Goal: Task Accomplishment & Management: Manage account settings

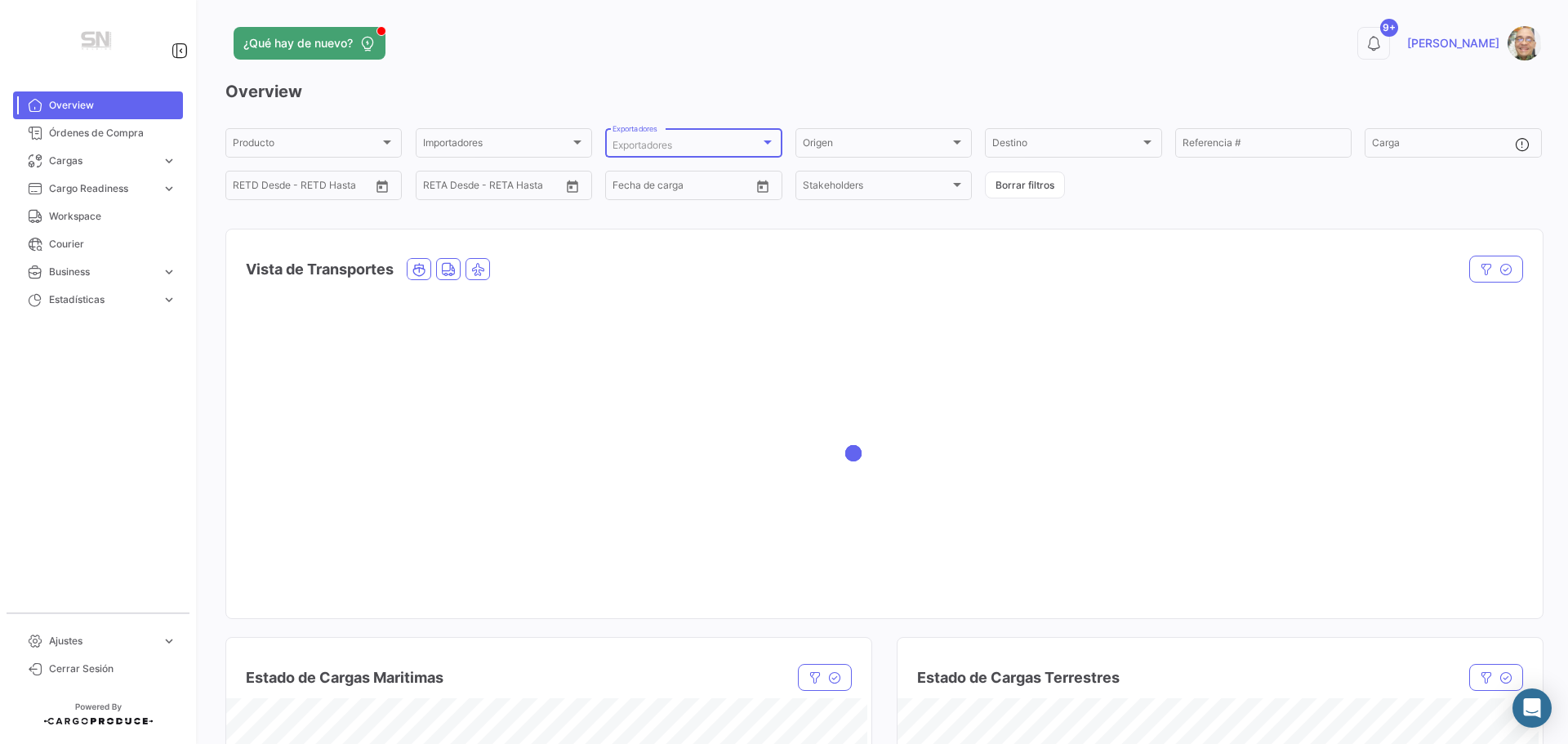
click at [760, 145] on div at bounding box center [767, 142] width 14 height 13
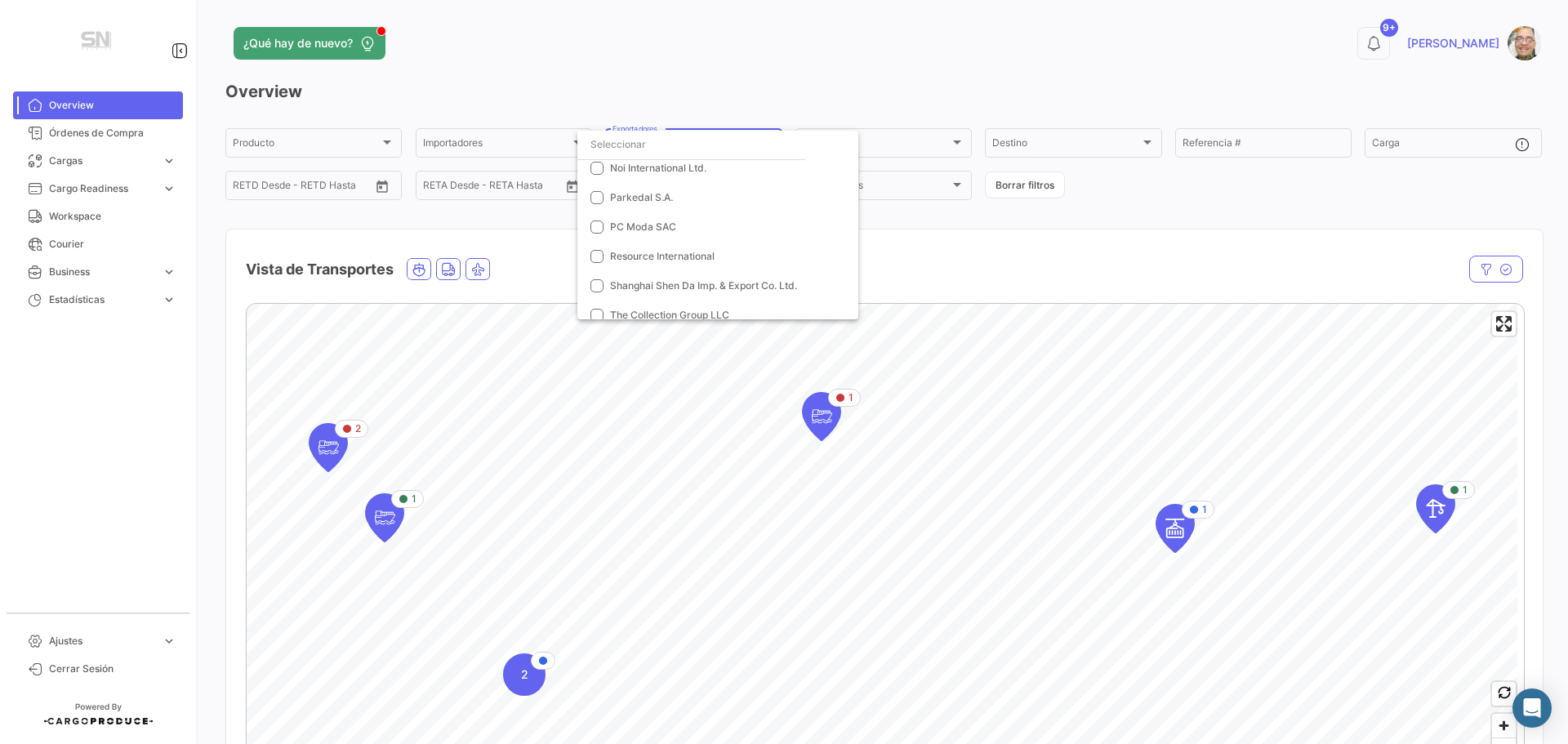
scroll to position [735, 0]
click at [599, 229] on mat-pseudo-checkbox at bounding box center [597, 231] width 13 height 13
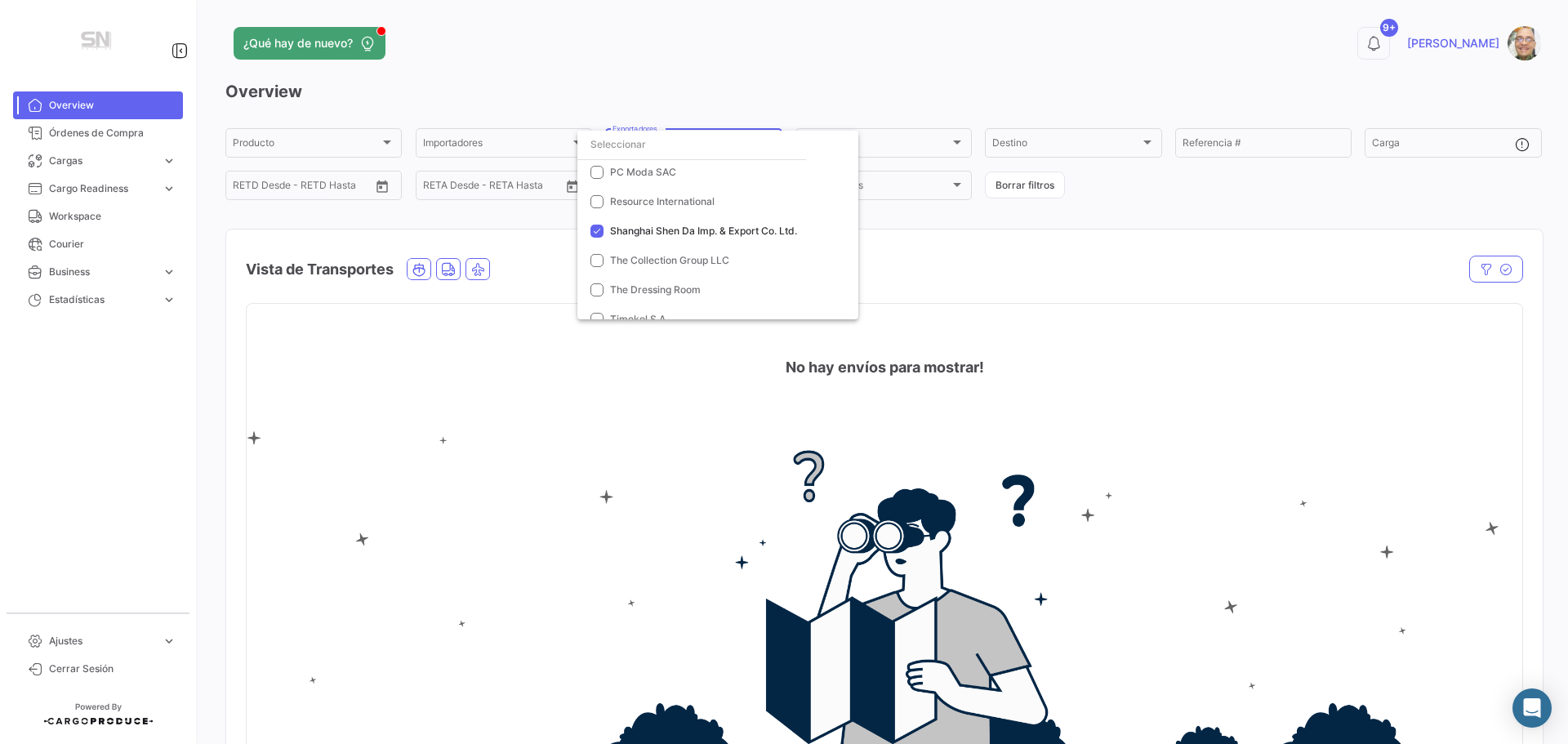
click at [121, 132] on div at bounding box center [784, 372] width 1568 height 744
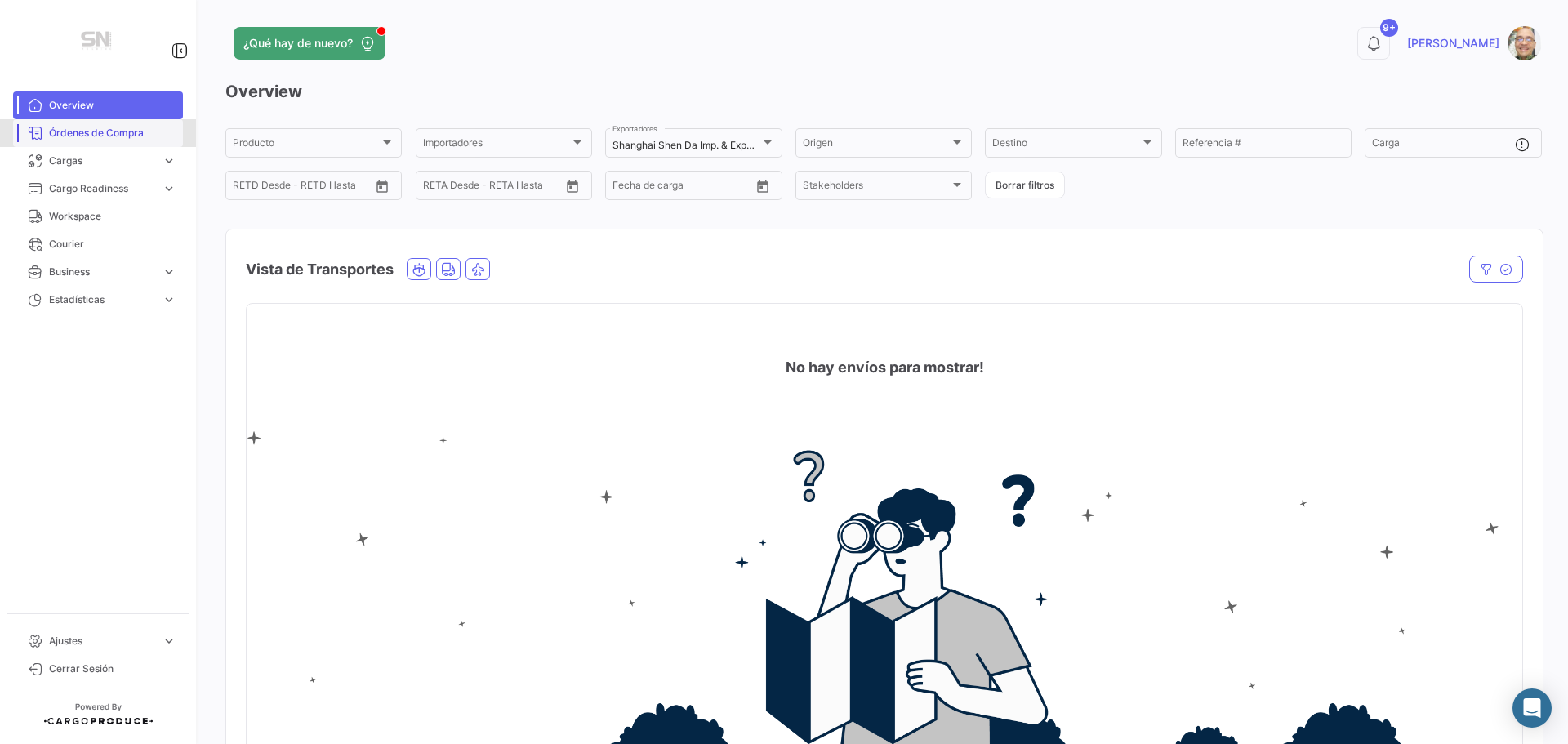
click at [67, 138] on span "Órdenes de Compra" at bounding box center [113, 133] width 127 height 14
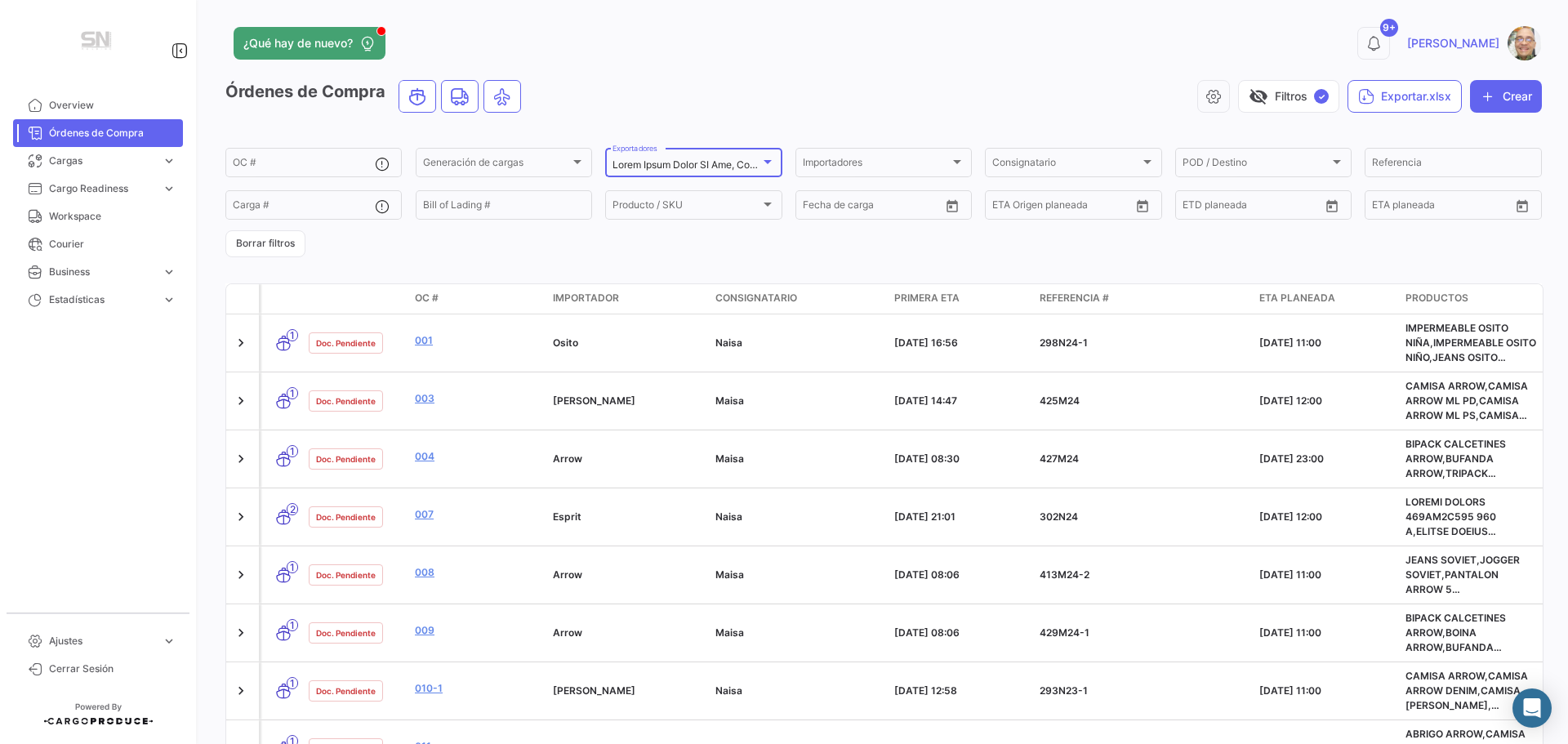
click at [769, 165] on div at bounding box center [767, 161] width 14 height 13
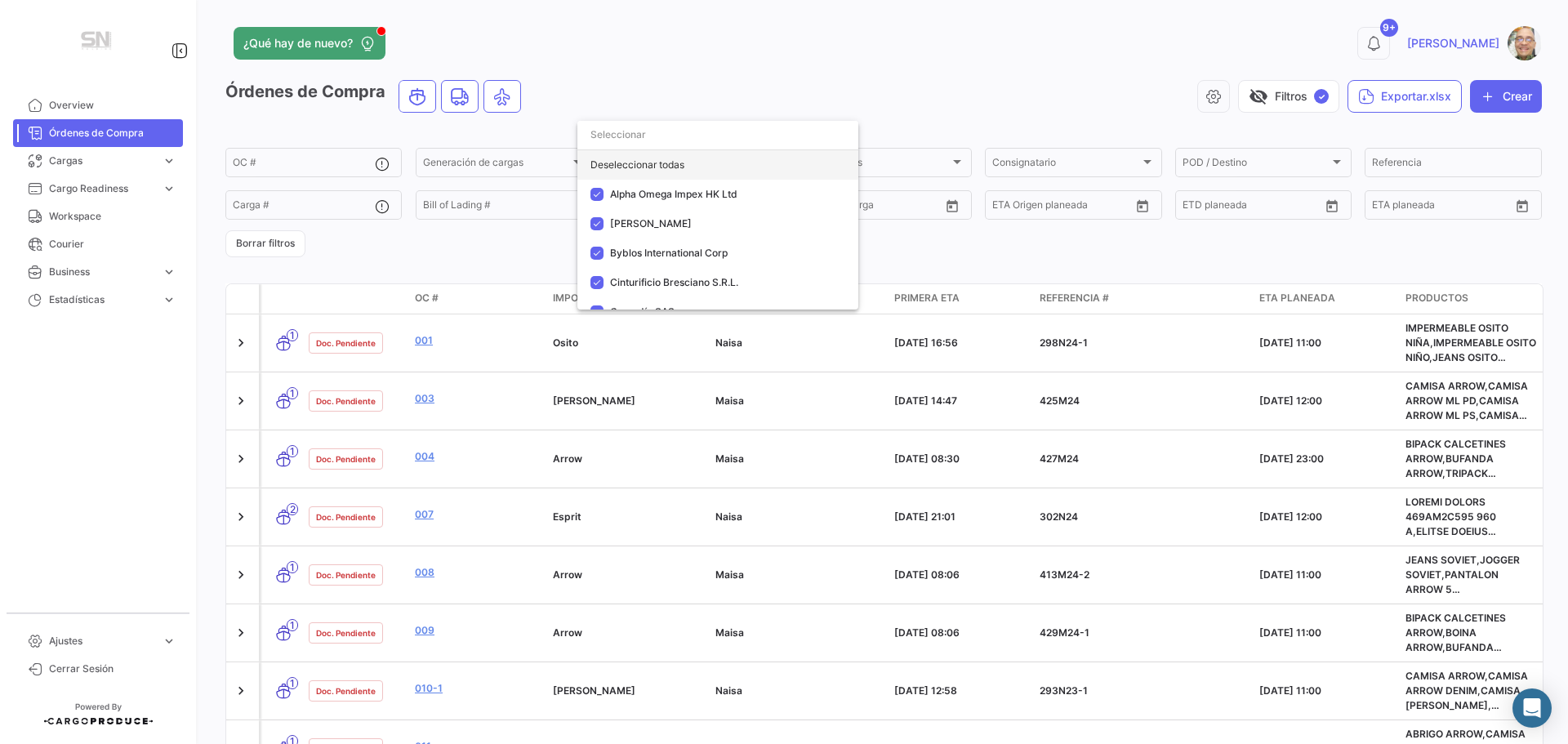
click at [663, 169] on div "Deseleccionar todas" at bounding box center [717, 165] width 280 height 30
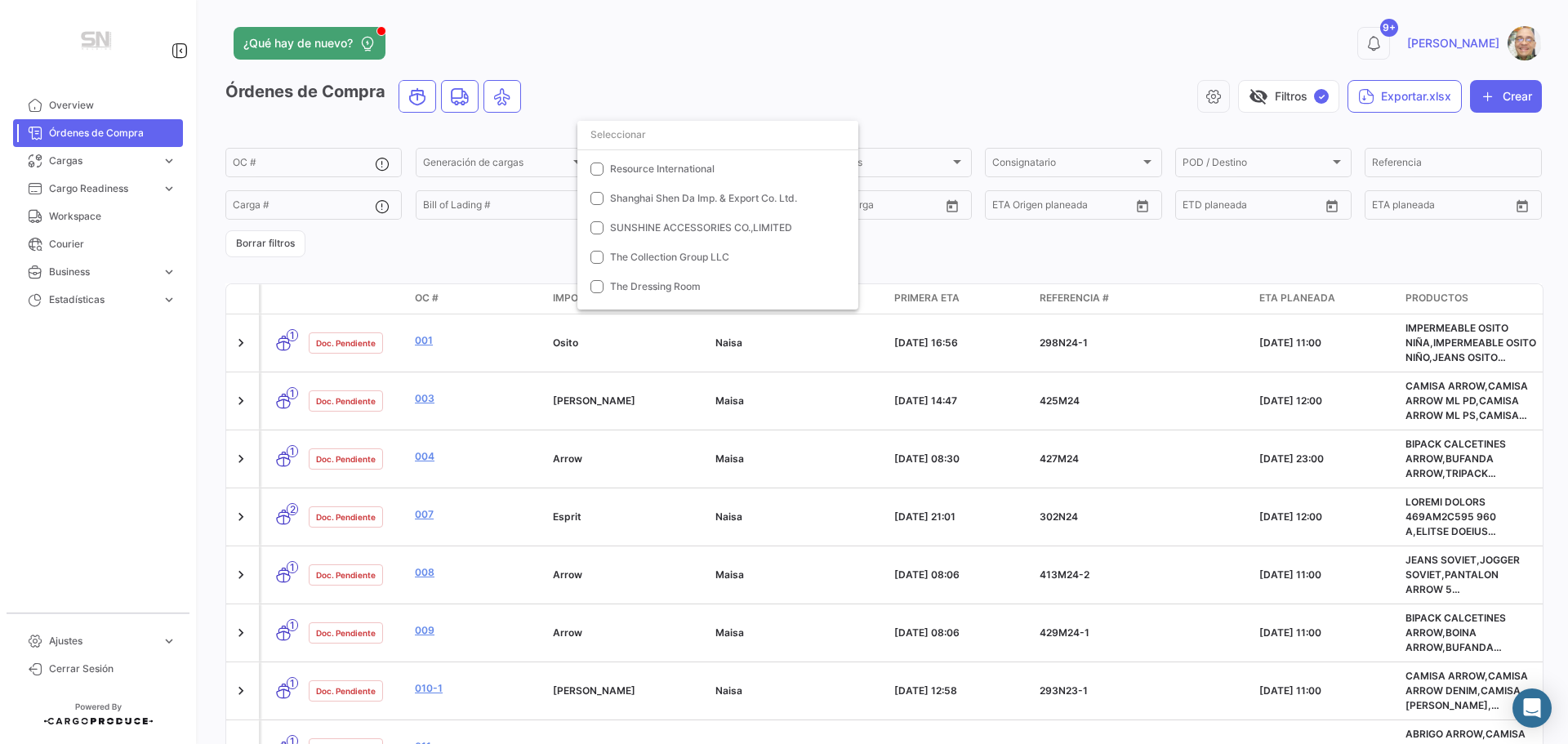
scroll to position [980, 0]
click at [598, 170] on mat-pseudo-checkbox at bounding box center [597, 169] width 13 height 13
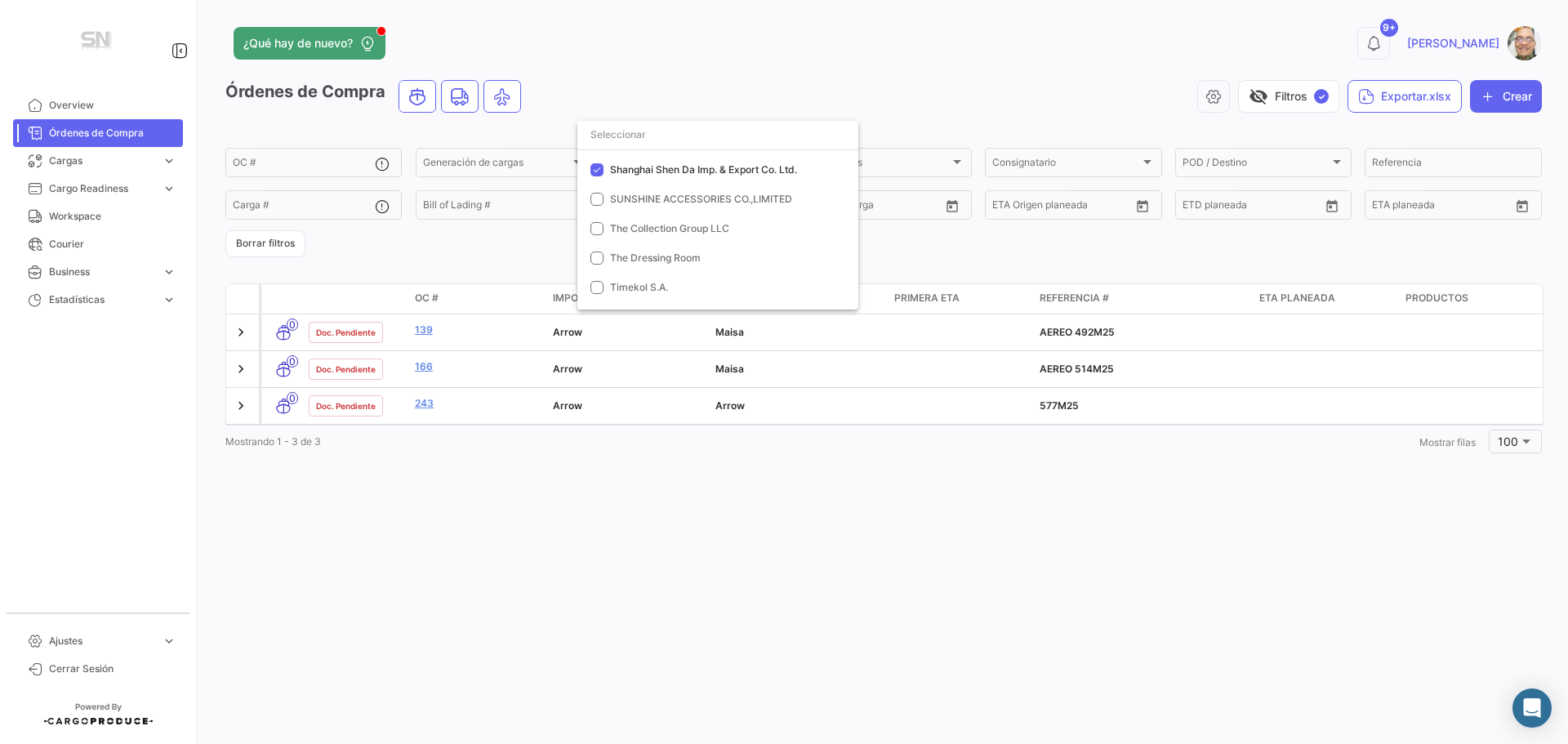
click at [427, 402] on div at bounding box center [784, 372] width 1568 height 744
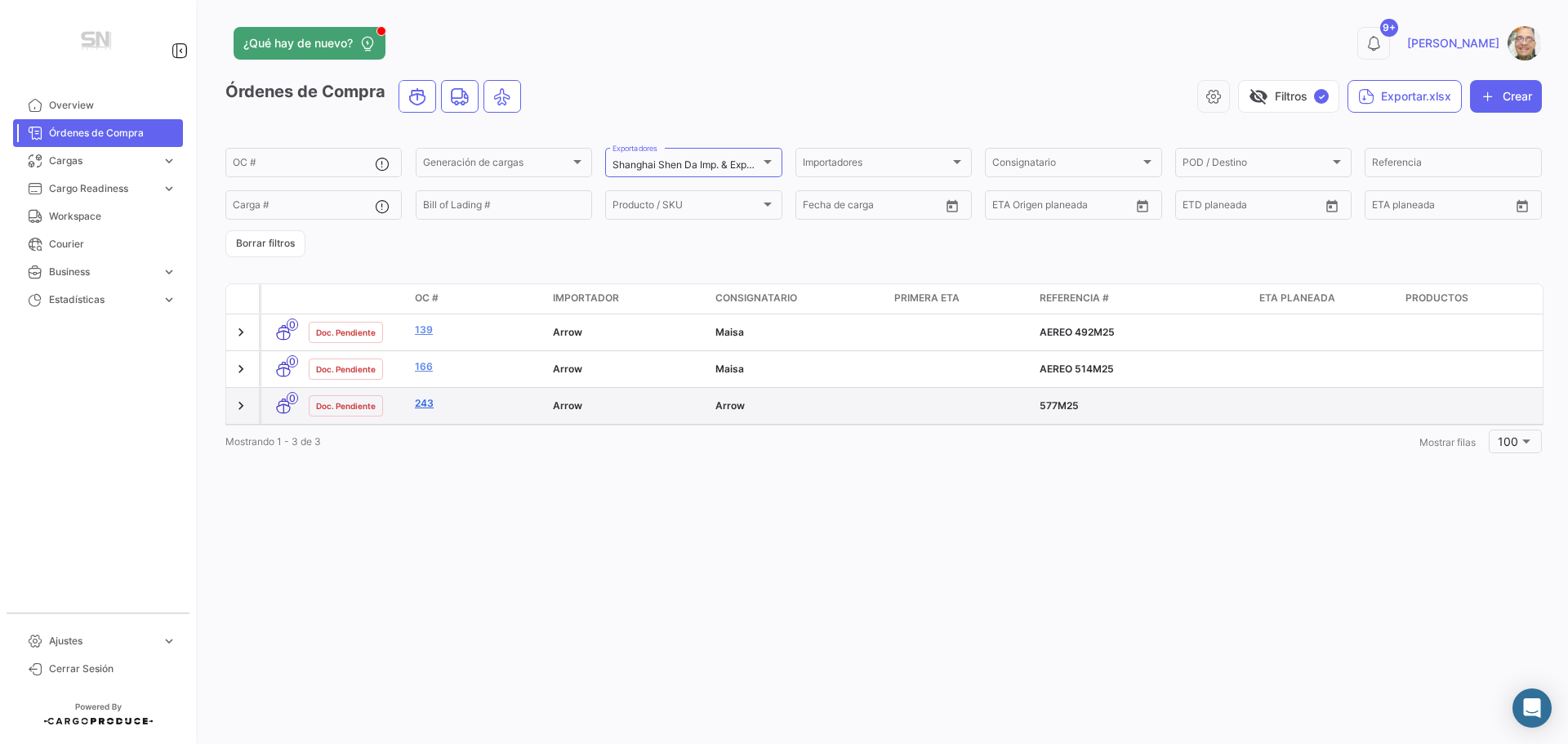
click at [427, 402] on link "243" at bounding box center [477, 403] width 125 height 14
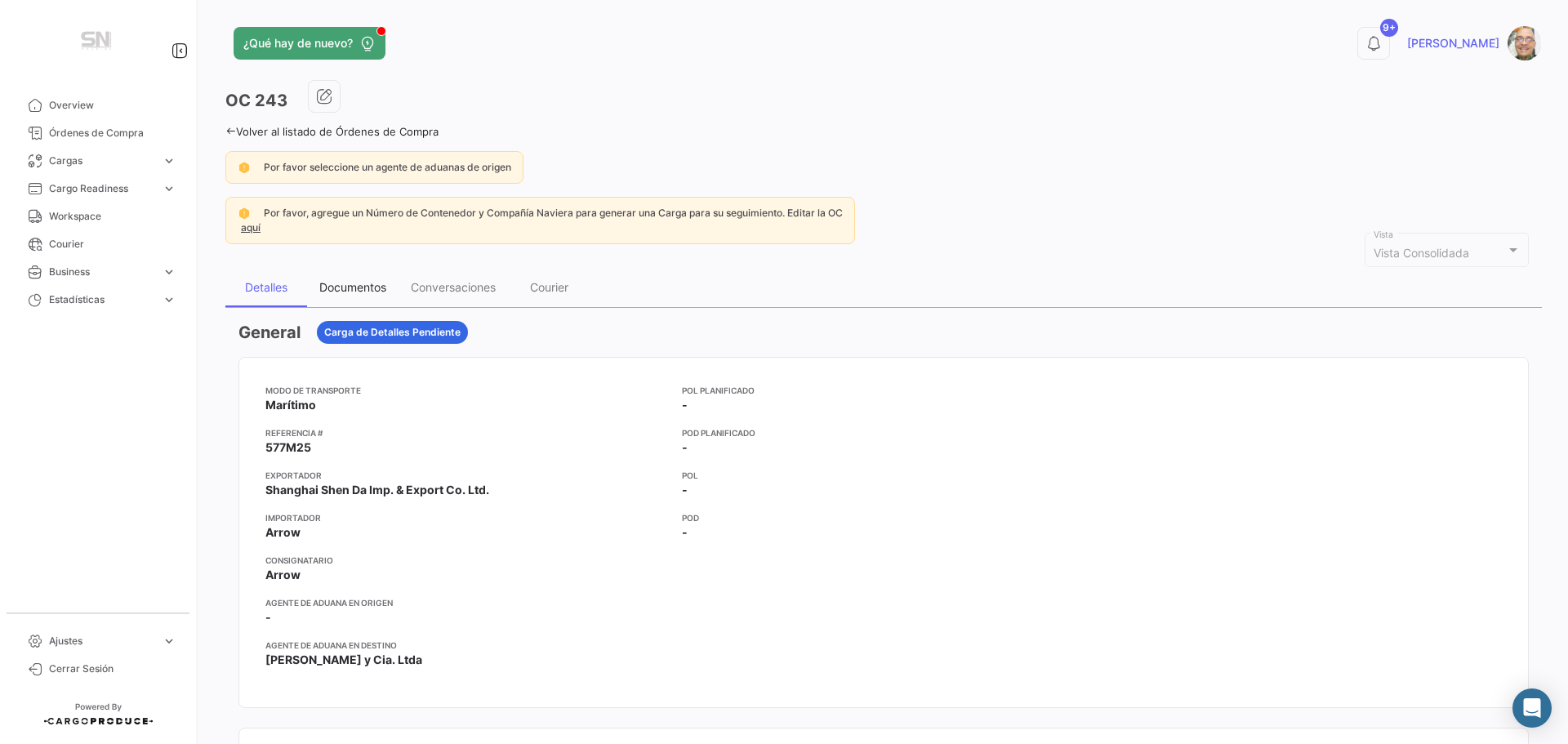
click at [365, 290] on div "Documentos" at bounding box center [352, 287] width 67 height 13
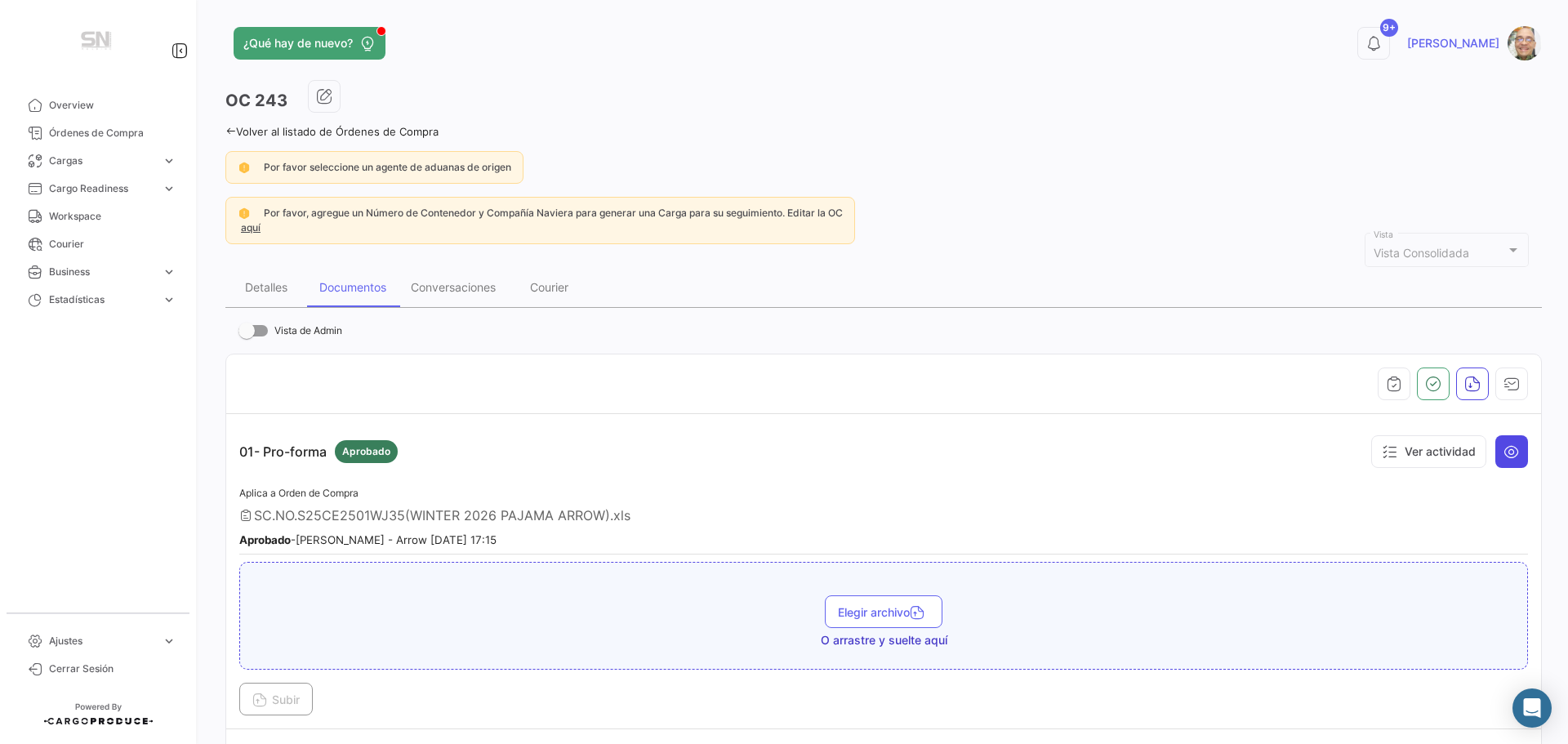
click at [1510, 446] on icon at bounding box center [1512, 452] width 16 height 16
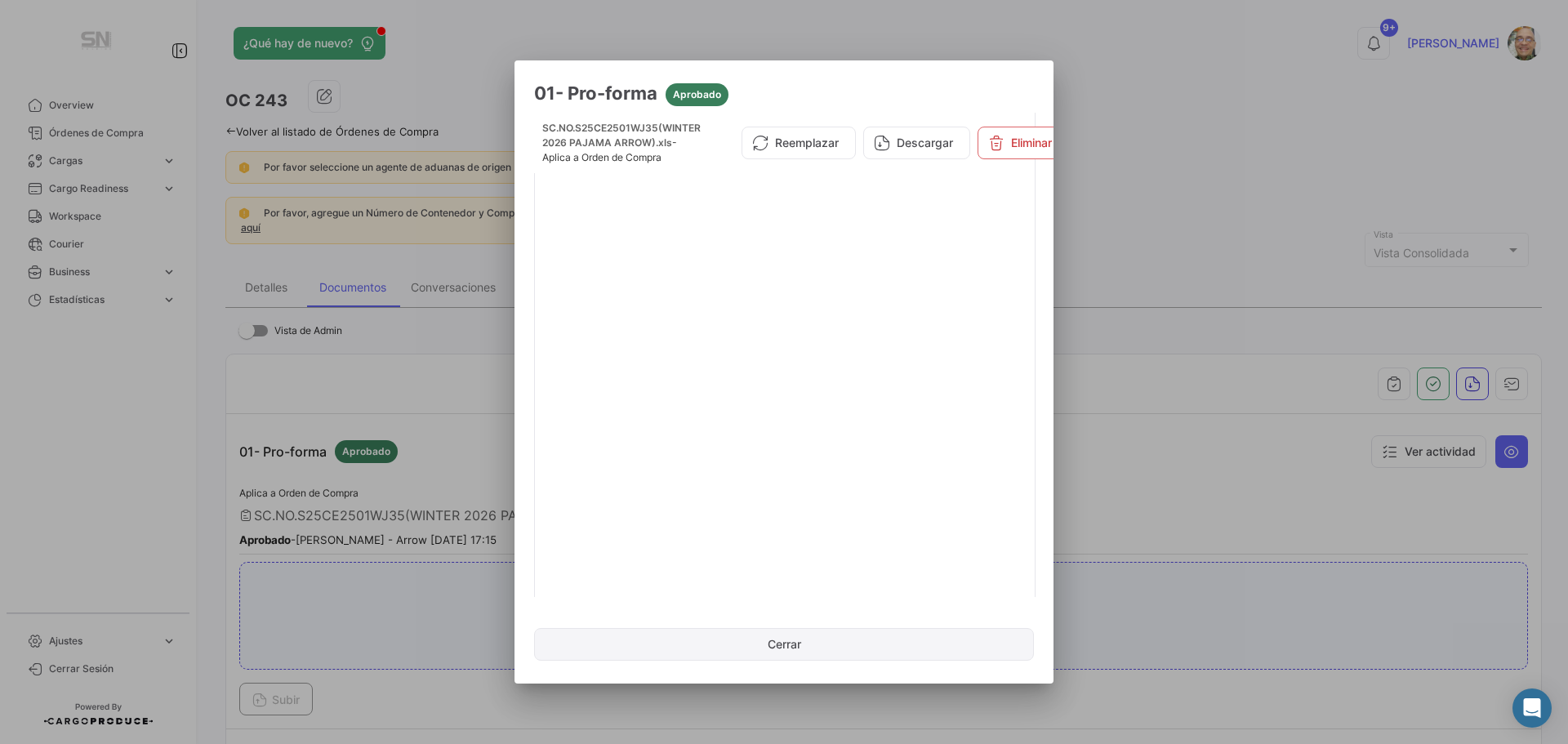
click at [787, 649] on button "Cerrar" at bounding box center [784, 645] width 500 height 32
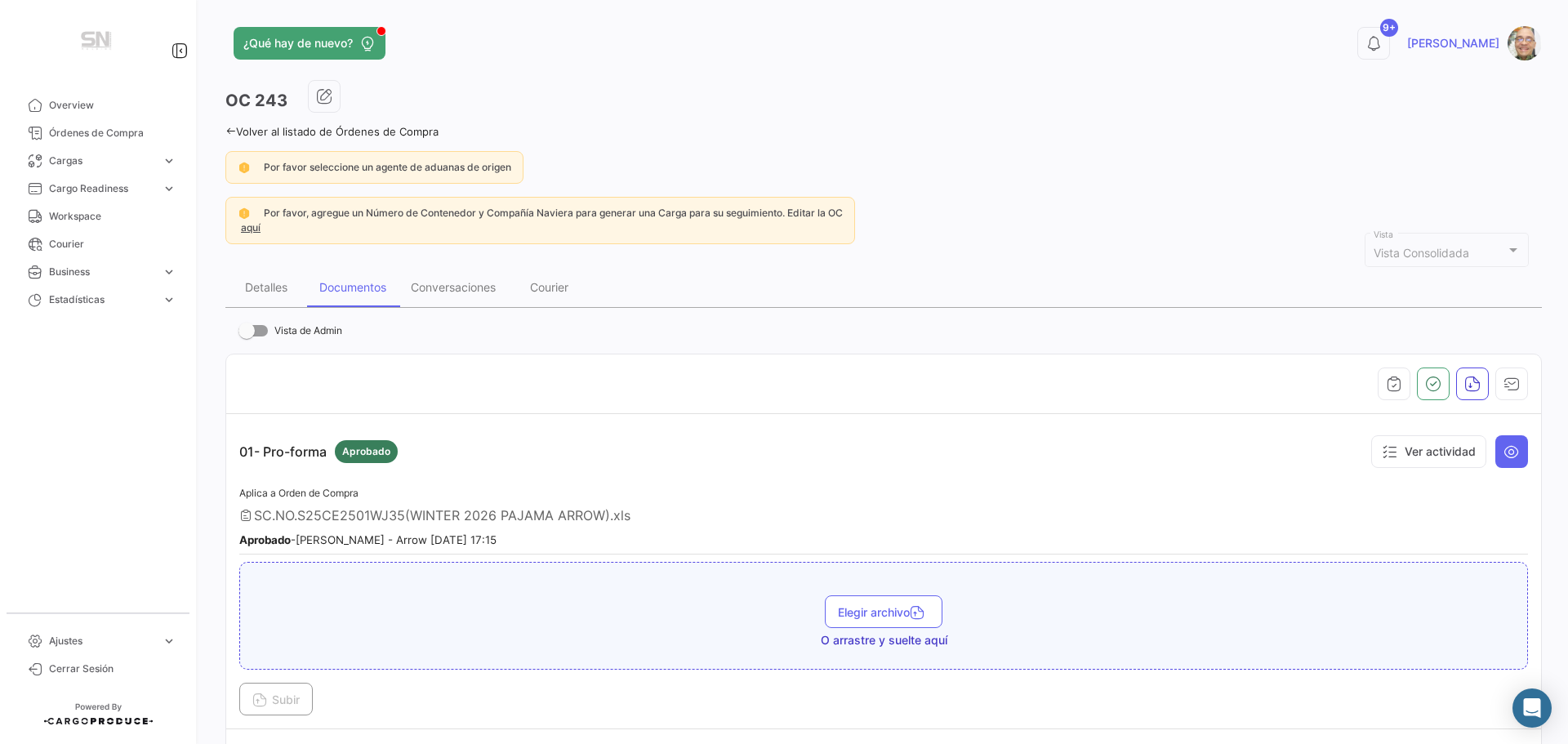
click at [231, 135] on icon at bounding box center [231, 131] width 11 height 11
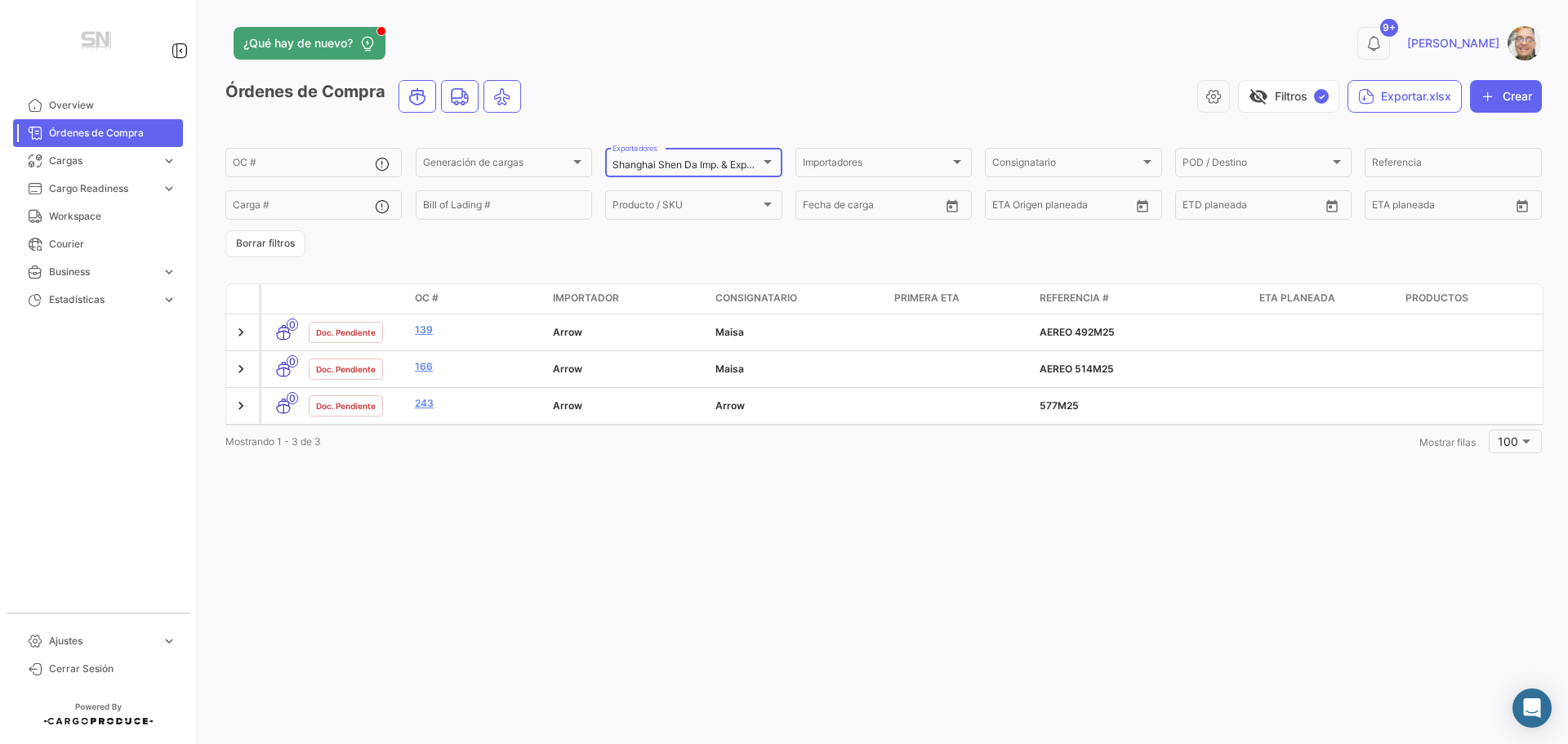
click at [768, 161] on div at bounding box center [767, 162] width 8 height 4
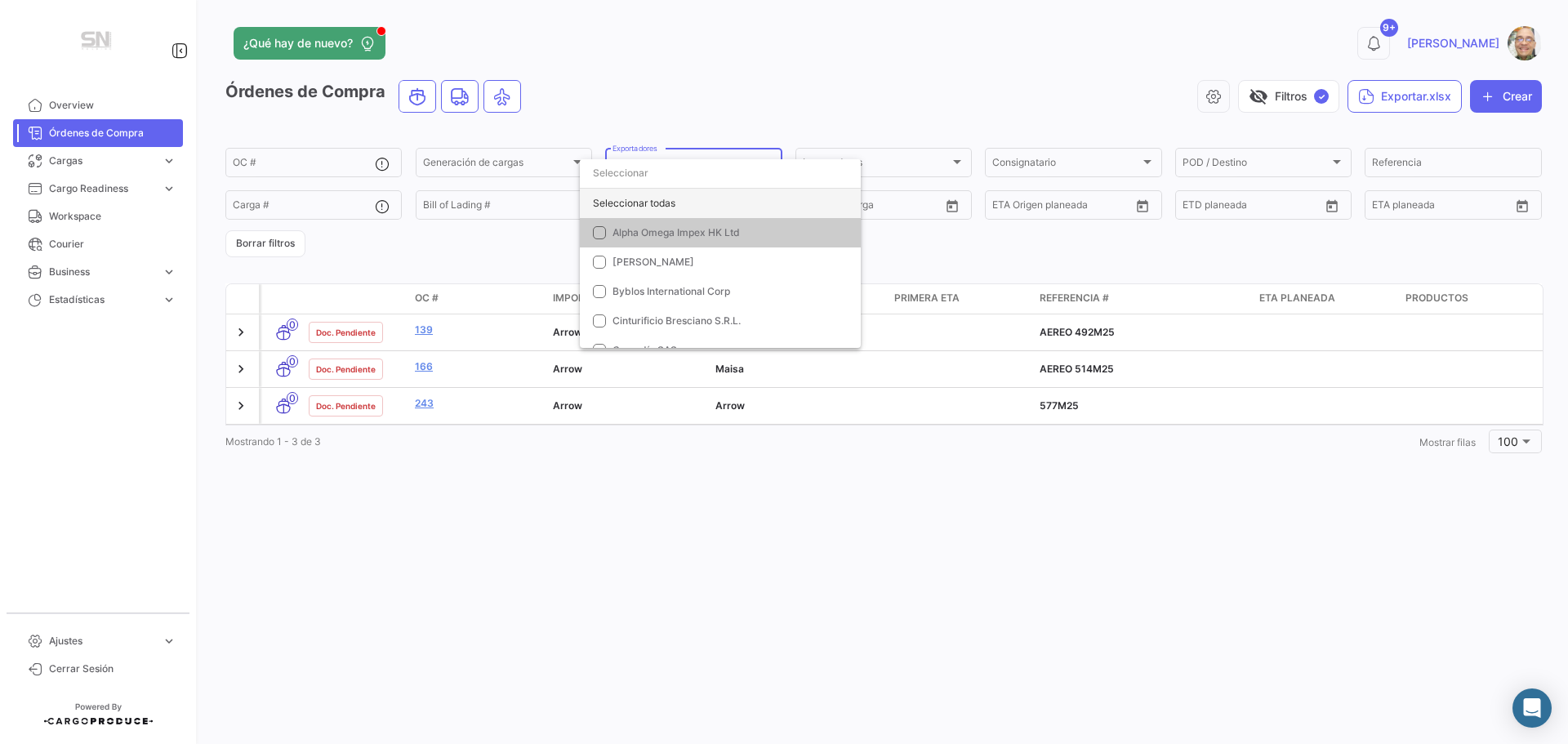
click at [627, 195] on div "Seleccionar todas" at bounding box center [719, 203] width 280 height 30
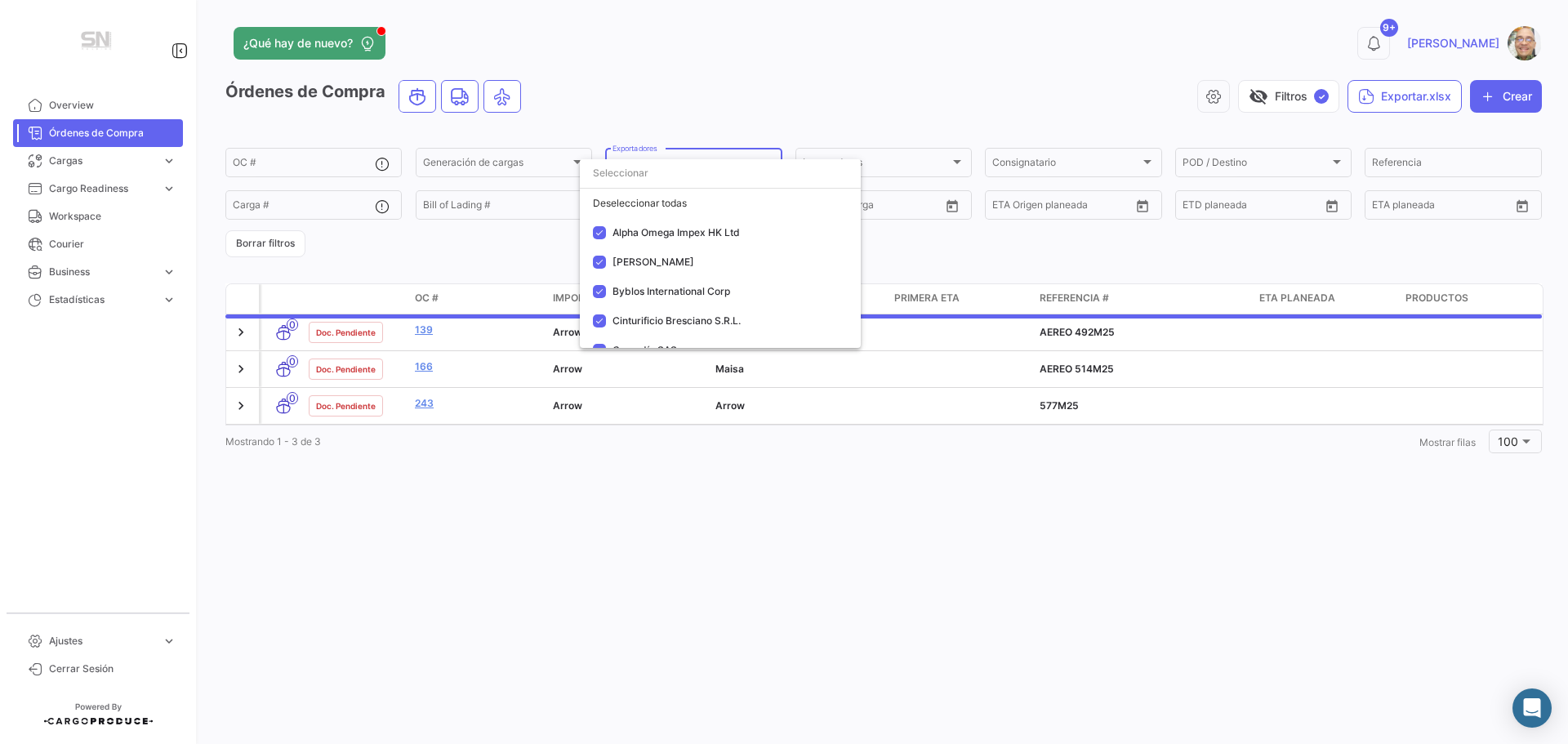
click at [691, 82] on div at bounding box center [784, 372] width 1568 height 744
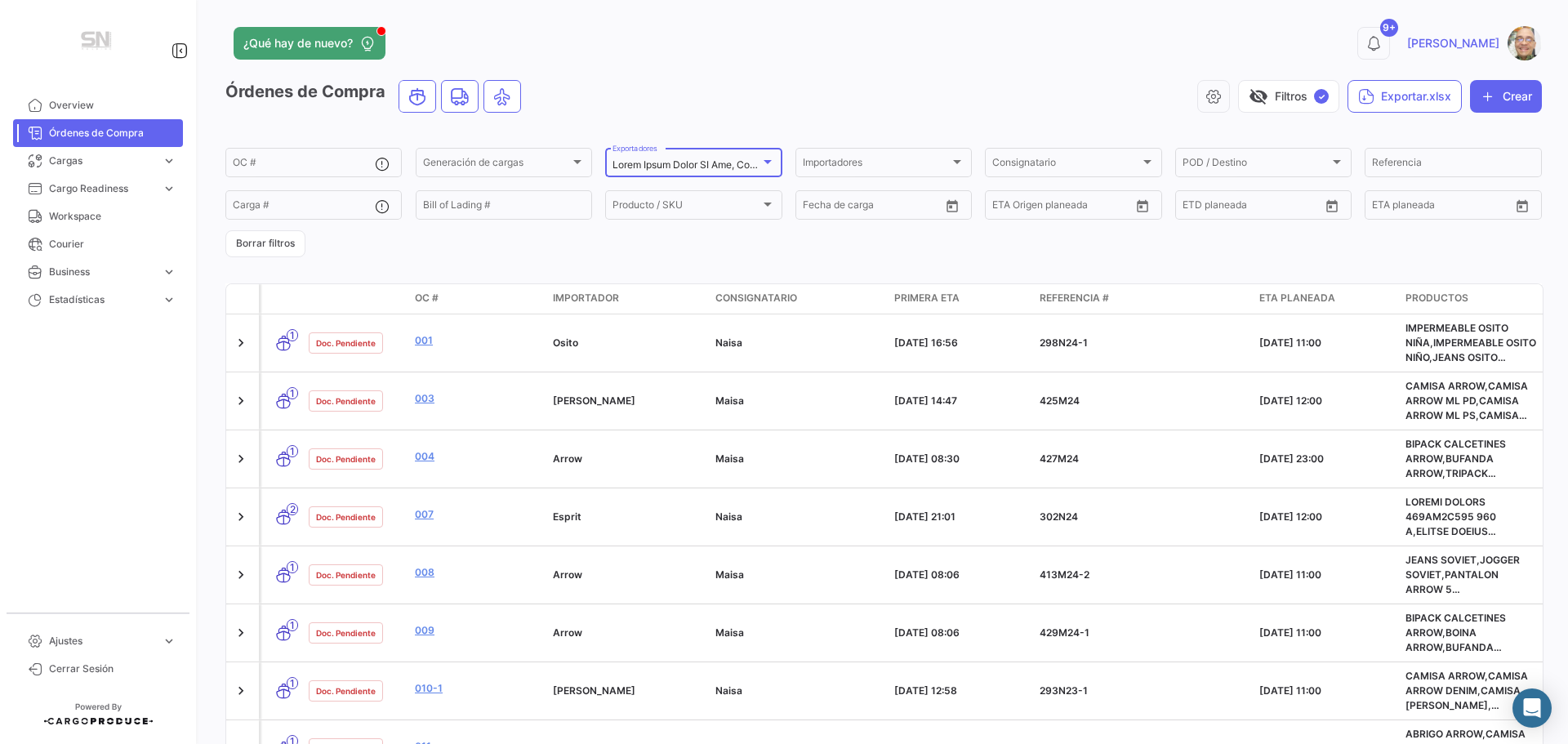
click at [763, 165] on div at bounding box center [767, 161] width 14 height 13
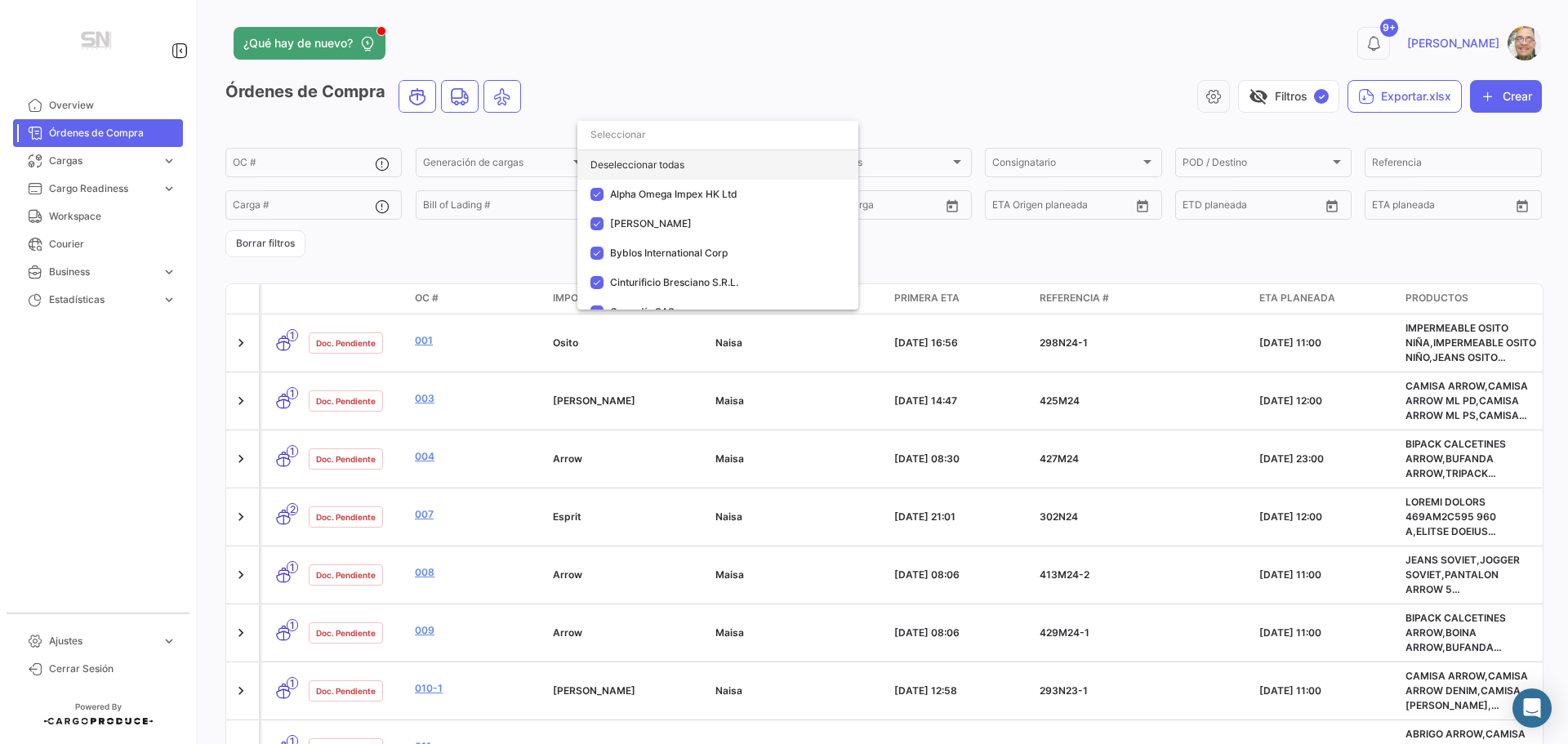
click at [683, 167] on div "Deseleccionar todas" at bounding box center [717, 165] width 280 height 30
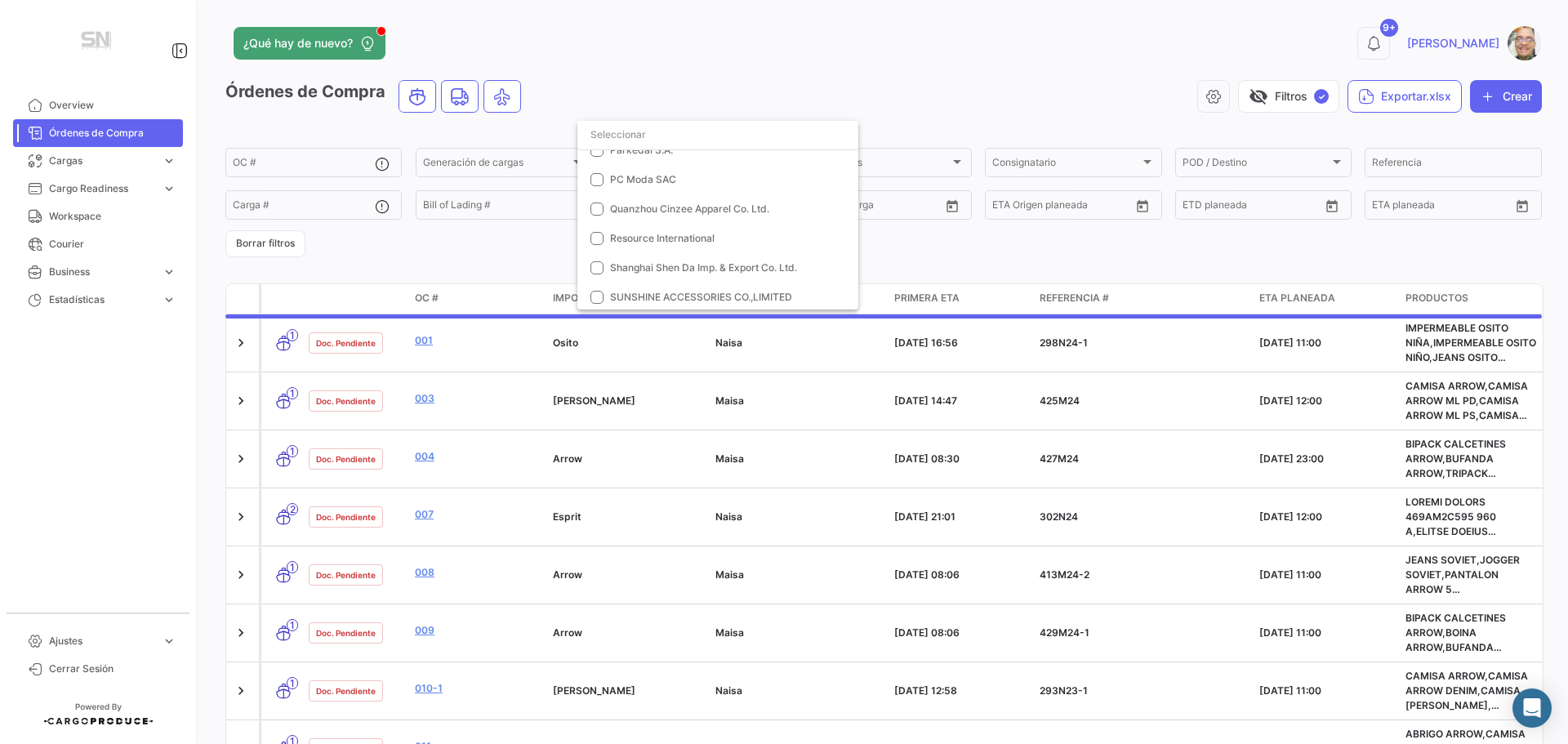
scroll to position [898, 0]
click at [598, 264] on mat-pseudo-checkbox at bounding box center [597, 261] width 13 height 13
